Goal: Transaction & Acquisition: Purchase product/service

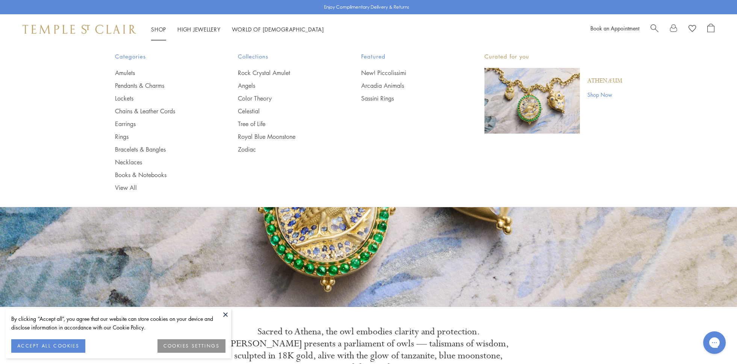
click at [159, 30] on link "Shop Shop" at bounding box center [158, 30] width 15 height 8
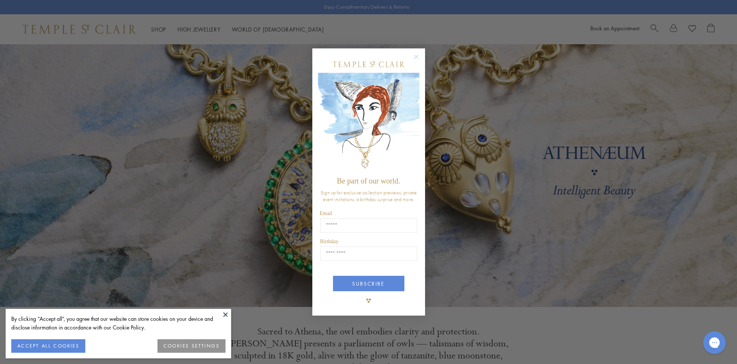
click at [419, 119] on img "POPUP Form" at bounding box center [368, 123] width 101 height 100
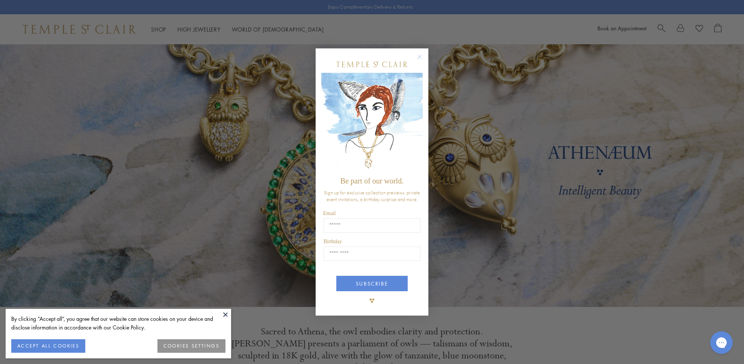
click at [420, 57] on icon "Close dialog" at bounding box center [420, 57] width 4 height 4
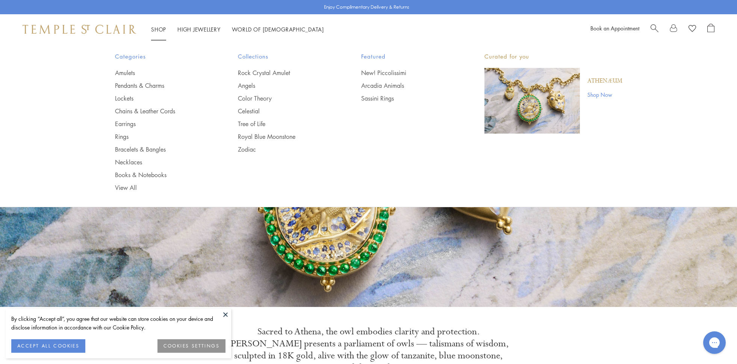
click at [160, 28] on link "Shop Shop" at bounding box center [158, 30] width 15 height 8
click at [140, 113] on link "Chains & Leather Cords" at bounding box center [161, 111] width 93 height 8
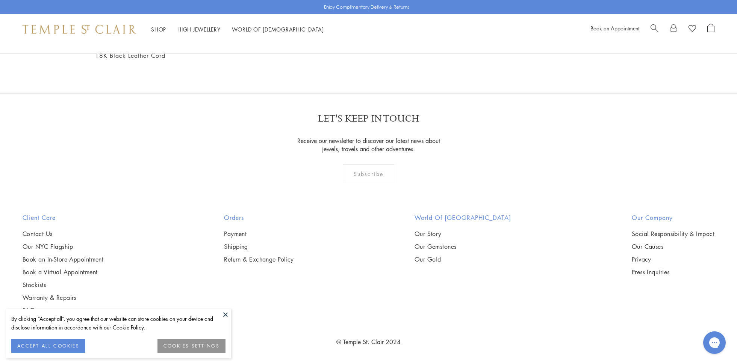
scroll to position [1033, 0]
click at [0, 0] on img at bounding box center [0, 0] width 0 height 0
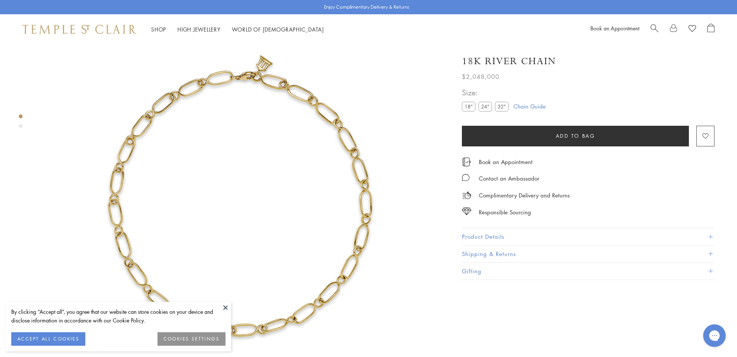
click at [223, 308] on button at bounding box center [225, 307] width 11 height 11
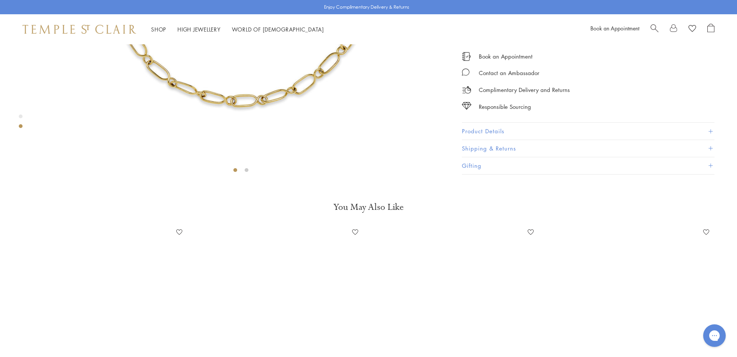
scroll to position [344, 0]
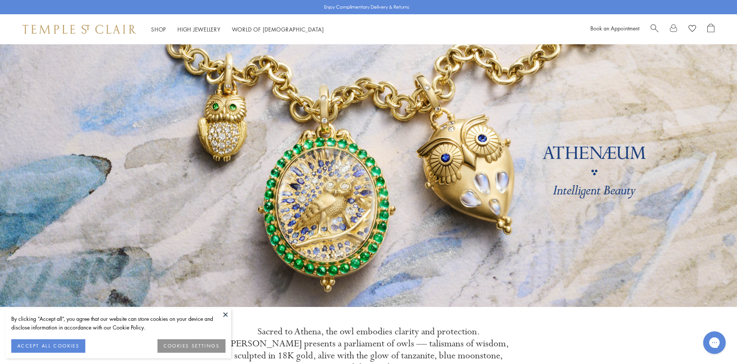
scroll to position [172, 0]
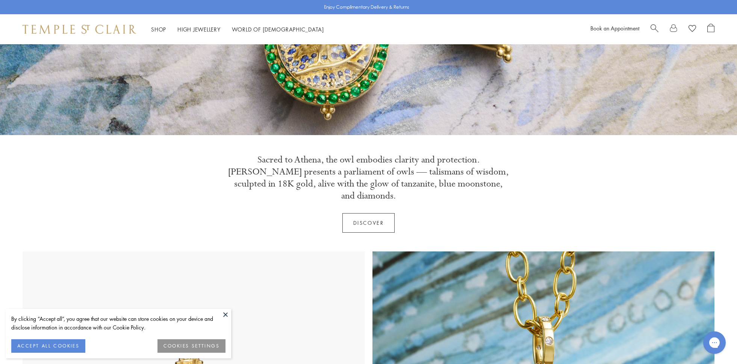
click at [227, 315] on button at bounding box center [225, 314] width 11 height 11
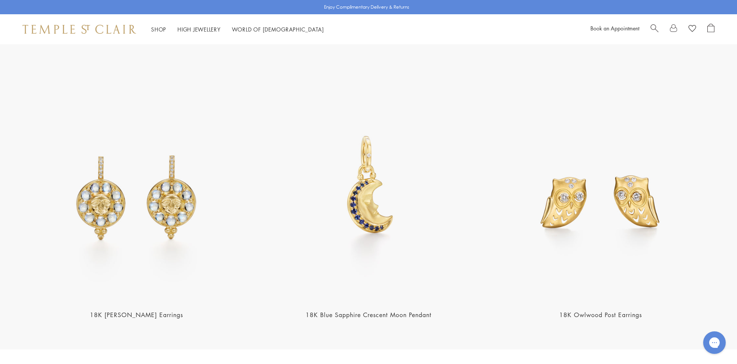
scroll to position [1205, 0]
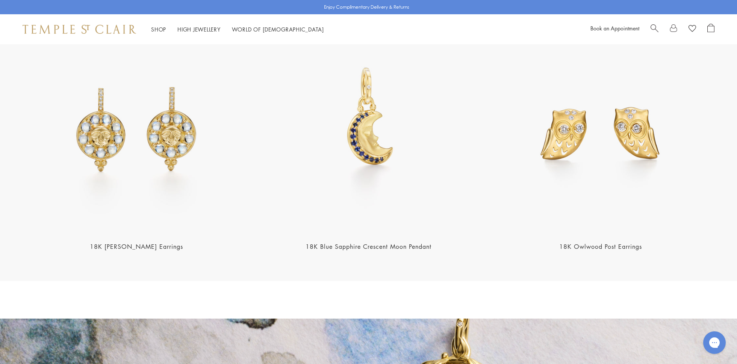
click at [620, 243] on link "18K Owlwood Post Earrings" at bounding box center [600, 247] width 83 height 8
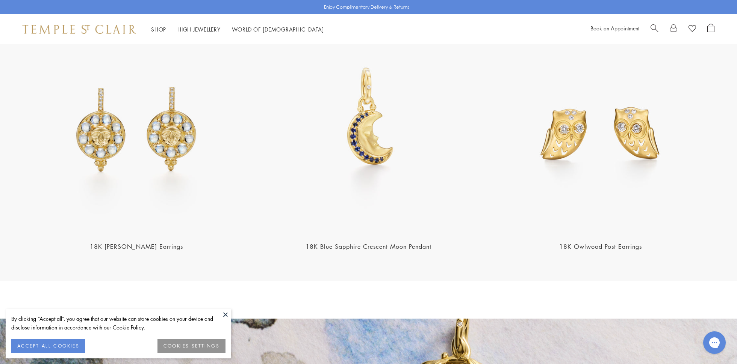
click at [352, 243] on h2 "18K Blue Sapphire Crescent Moon Pendant" at bounding box center [369, 247] width 228 height 9
click at [346, 216] on img at bounding box center [369, 120] width 228 height 228
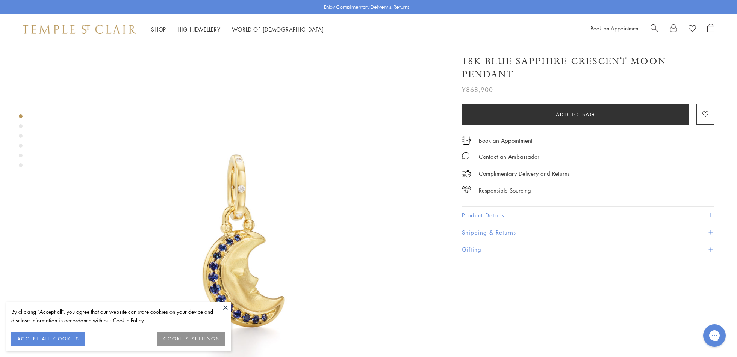
click at [20, 127] on div "Product gallery navigation" at bounding box center [21, 126] width 4 height 4
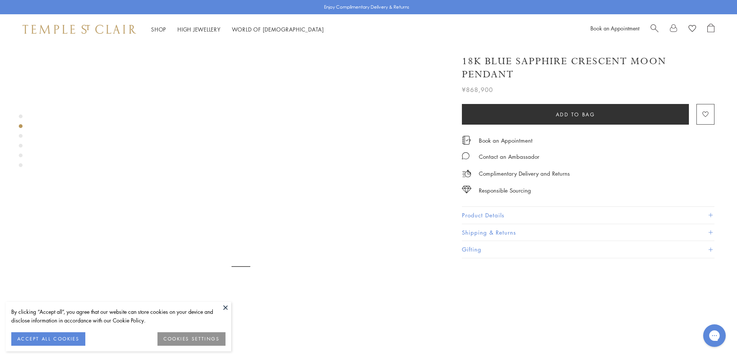
scroll to position [420, 0]
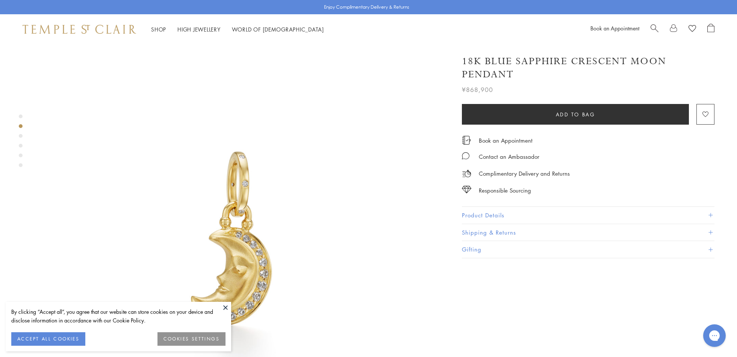
click at [22, 140] on div "Product gallery navigation" at bounding box center [21, 143] width 4 height 60
click at [20, 145] on div "Product gallery navigation" at bounding box center [21, 146] width 4 height 4
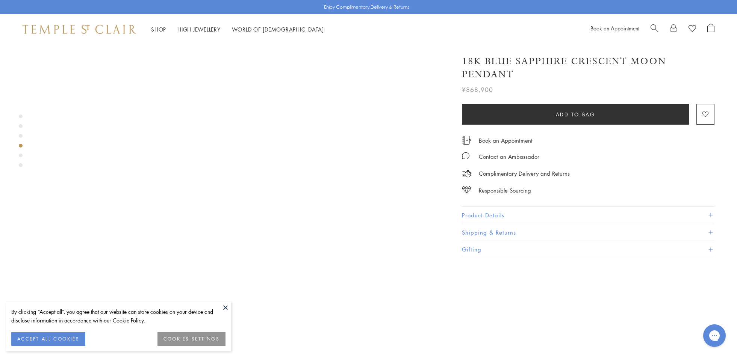
scroll to position [1404, 0]
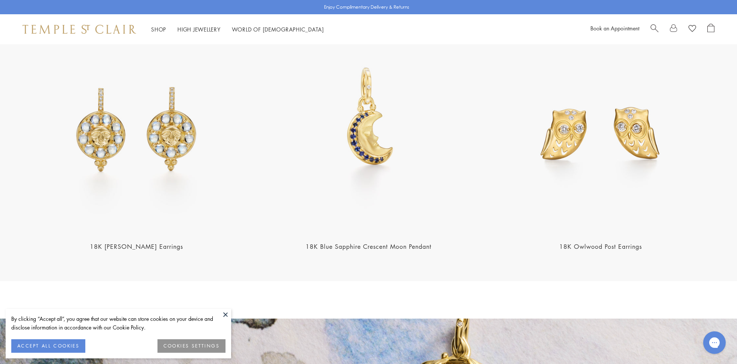
scroll to position [1377, 0]
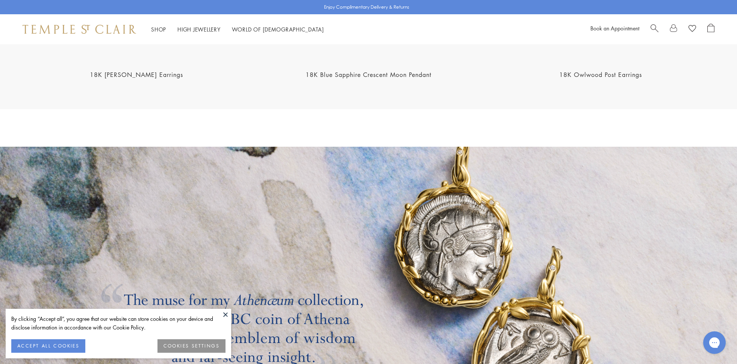
click at [265, 248] on link at bounding box center [368, 278] width 737 height 263
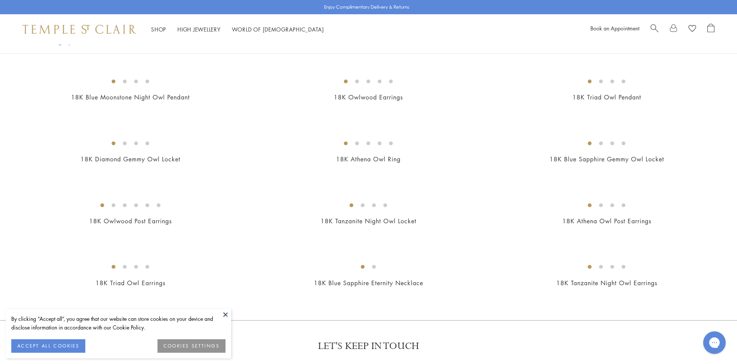
scroll to position [516, 0]
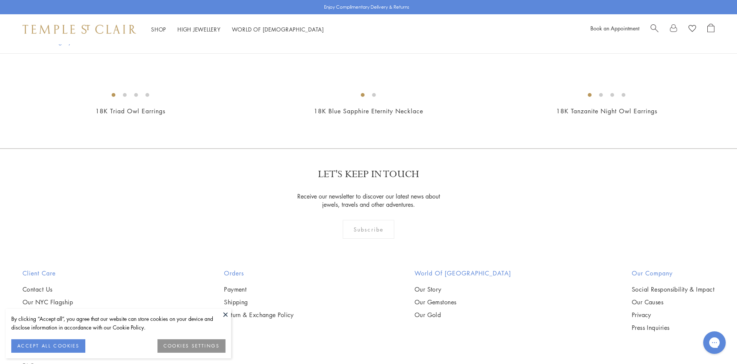
click at [0, 0] on img at bounding box center [0, 0] width 0 height 0
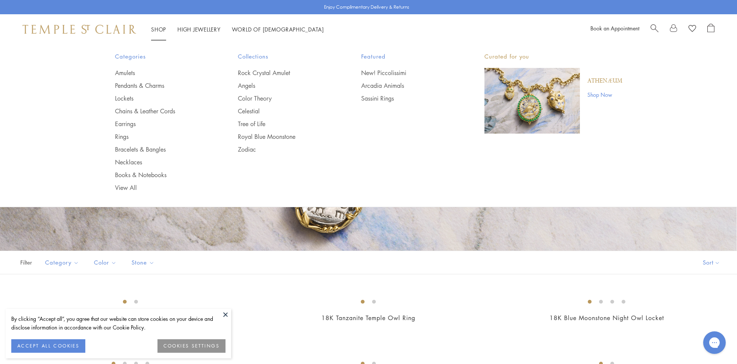
click at [157, 27] on link "Shop Shop" at bounding box center [158, 30] width 15 height 8
click at [135, 72] on link "Amulets" at bounding box center [161, 73] width 93 height 8
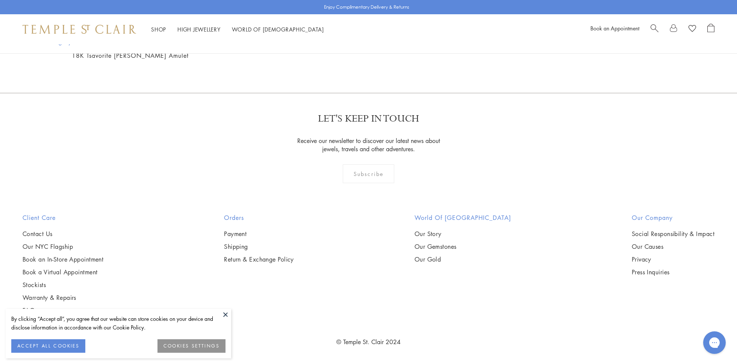
scroll to position [6399, 0]
